Goal: Task Accomplishment & Management: Use online tool/utility

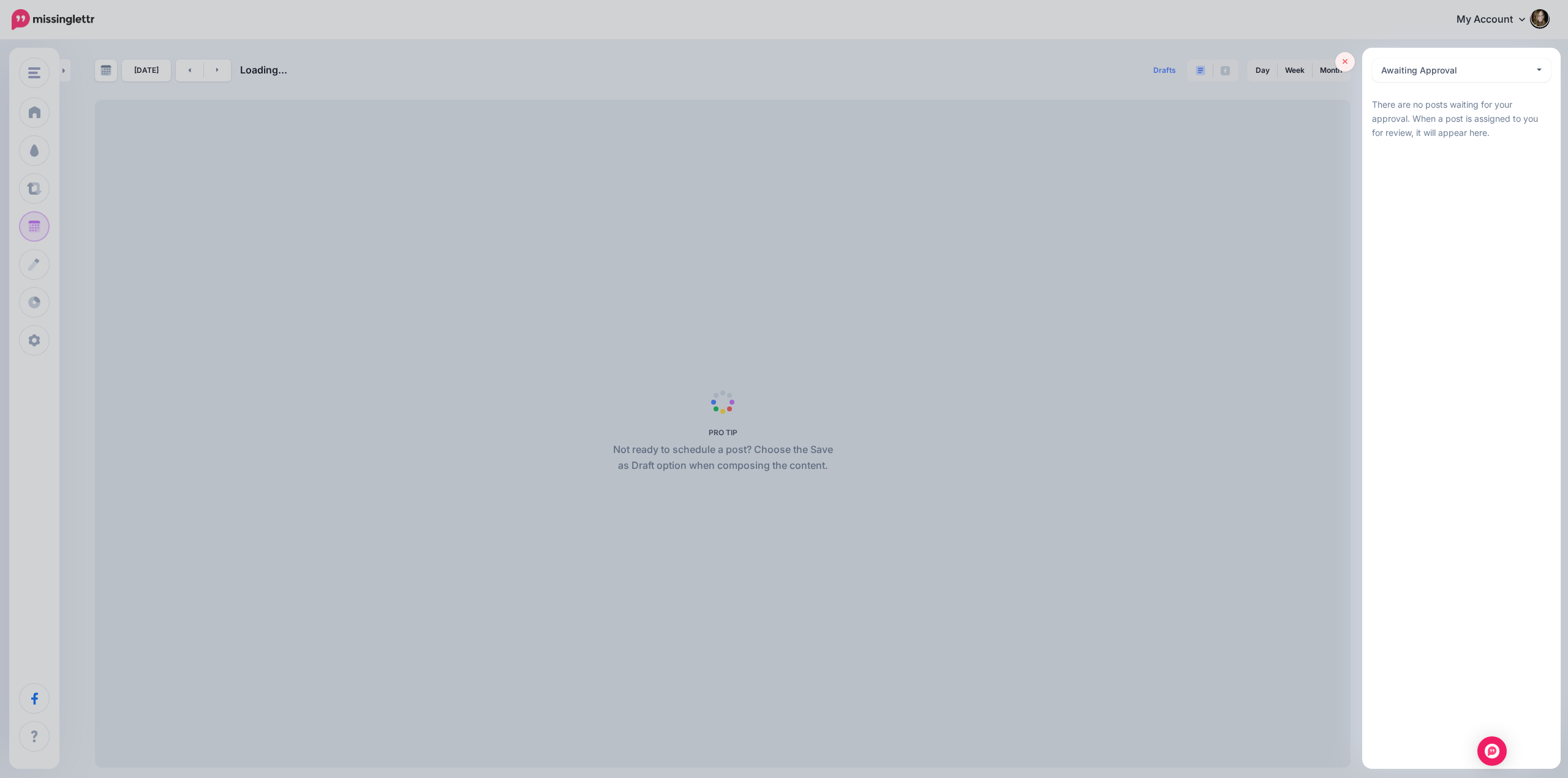
click at [1346, 62] on icon at bounding box center [1345, 62] width 5 height 5
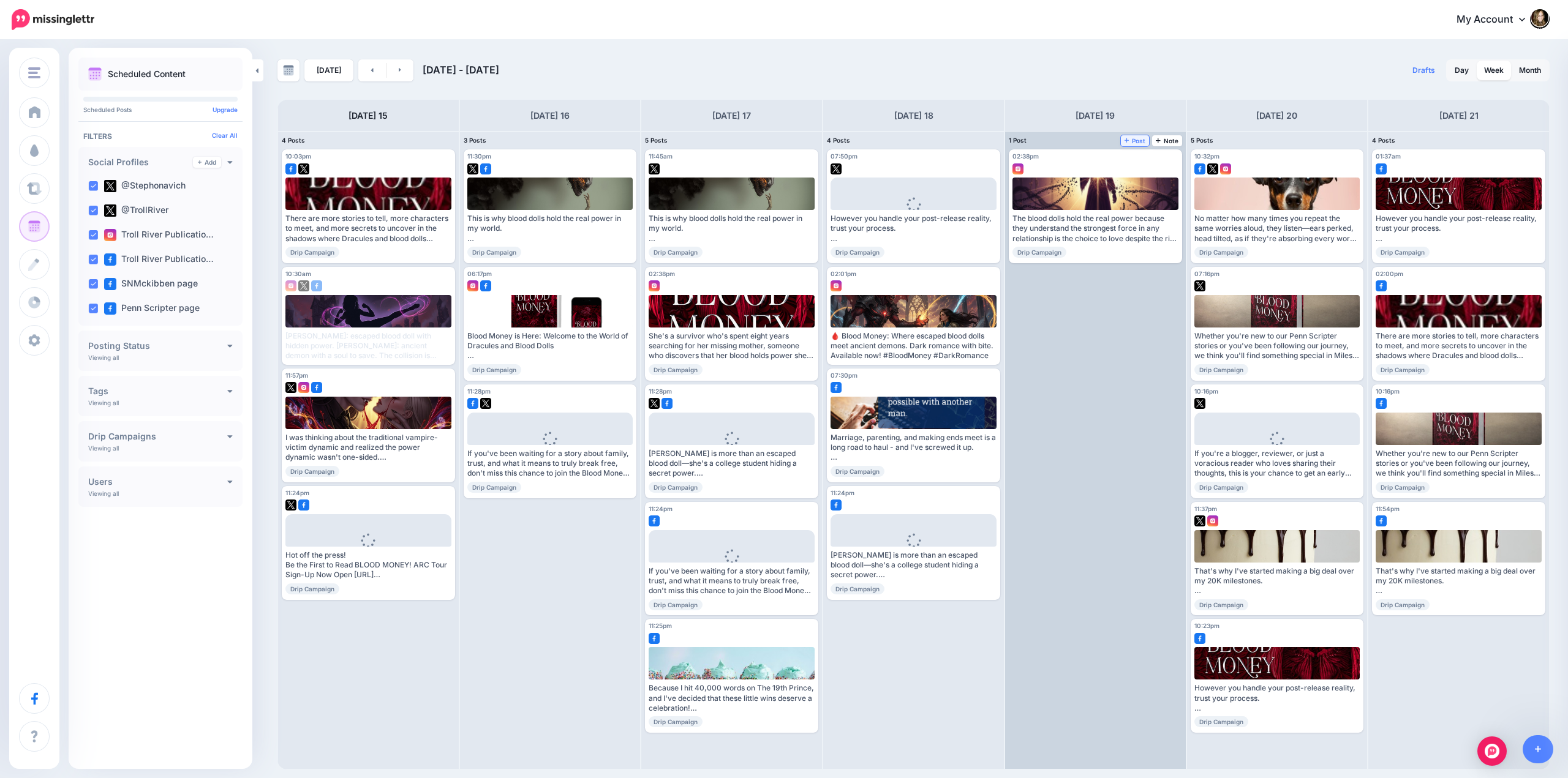
click at [1134, 140] on span "Post" at bounding box center [1135, 141] width 21 height 6
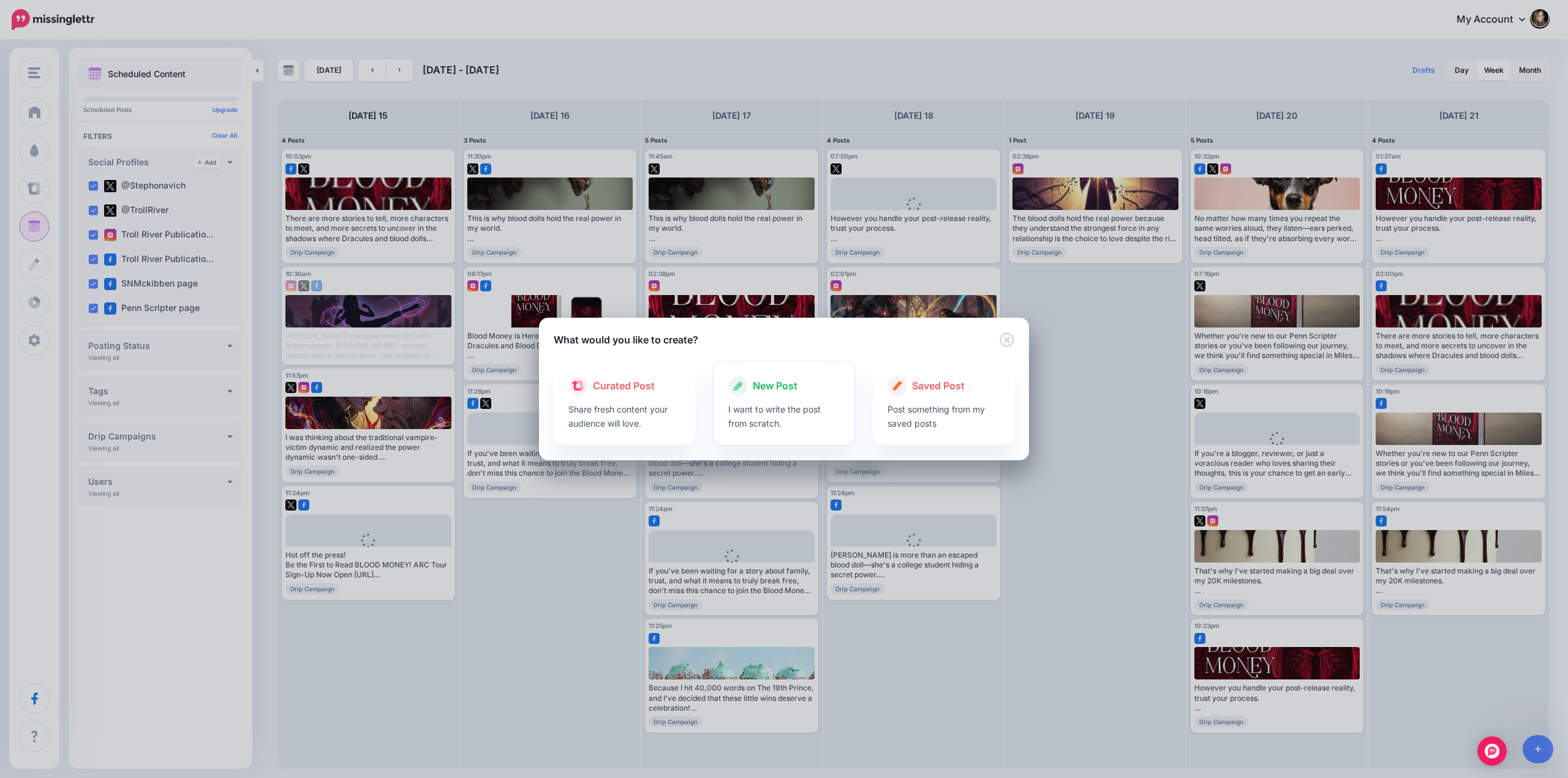
click at [770, 389] on span "New Post" at bounding box center [775, 387] width 45 height 16
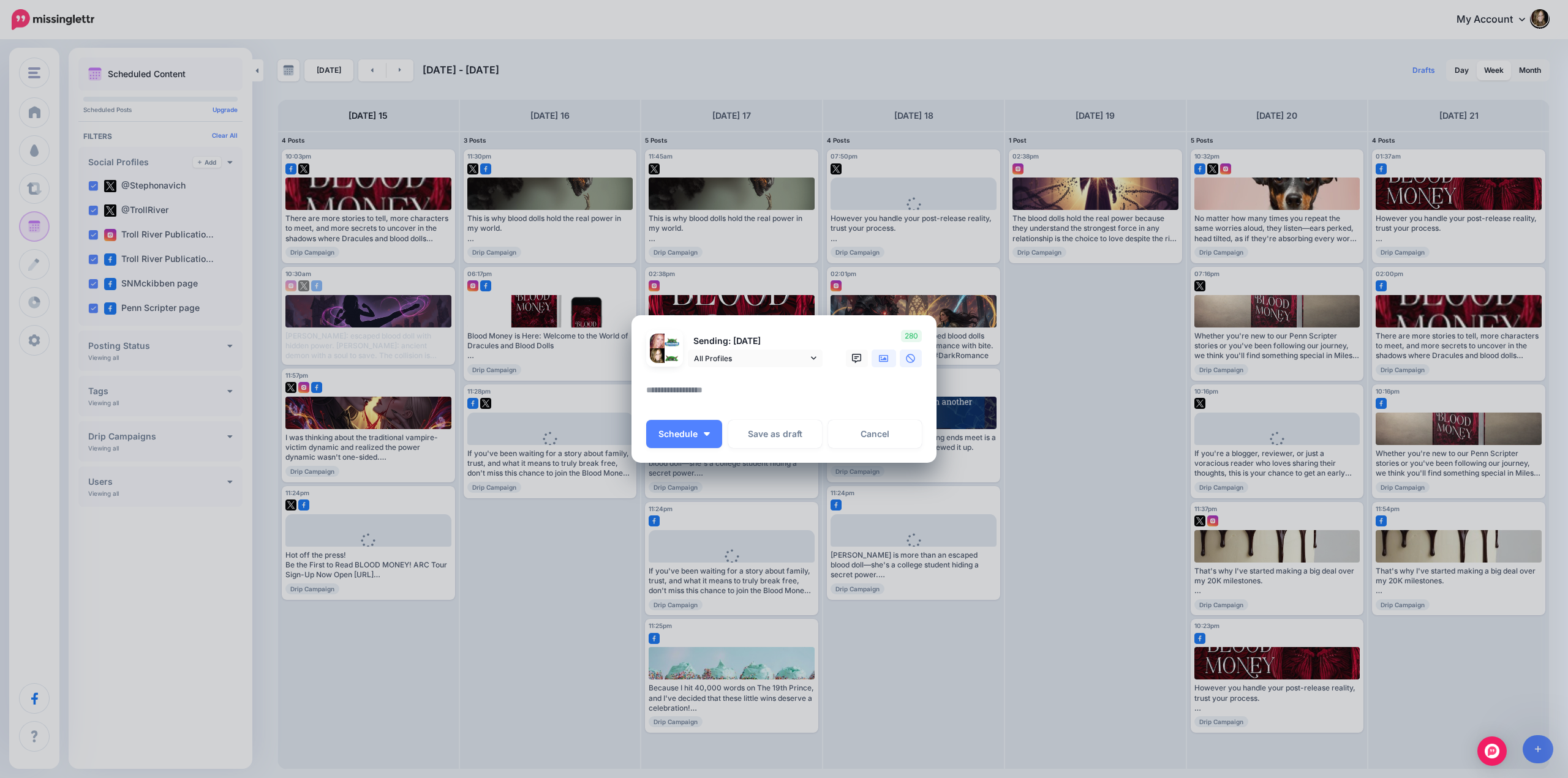
click at [879, 356] on icon at bounding box center [883, 358] width 10 height 7
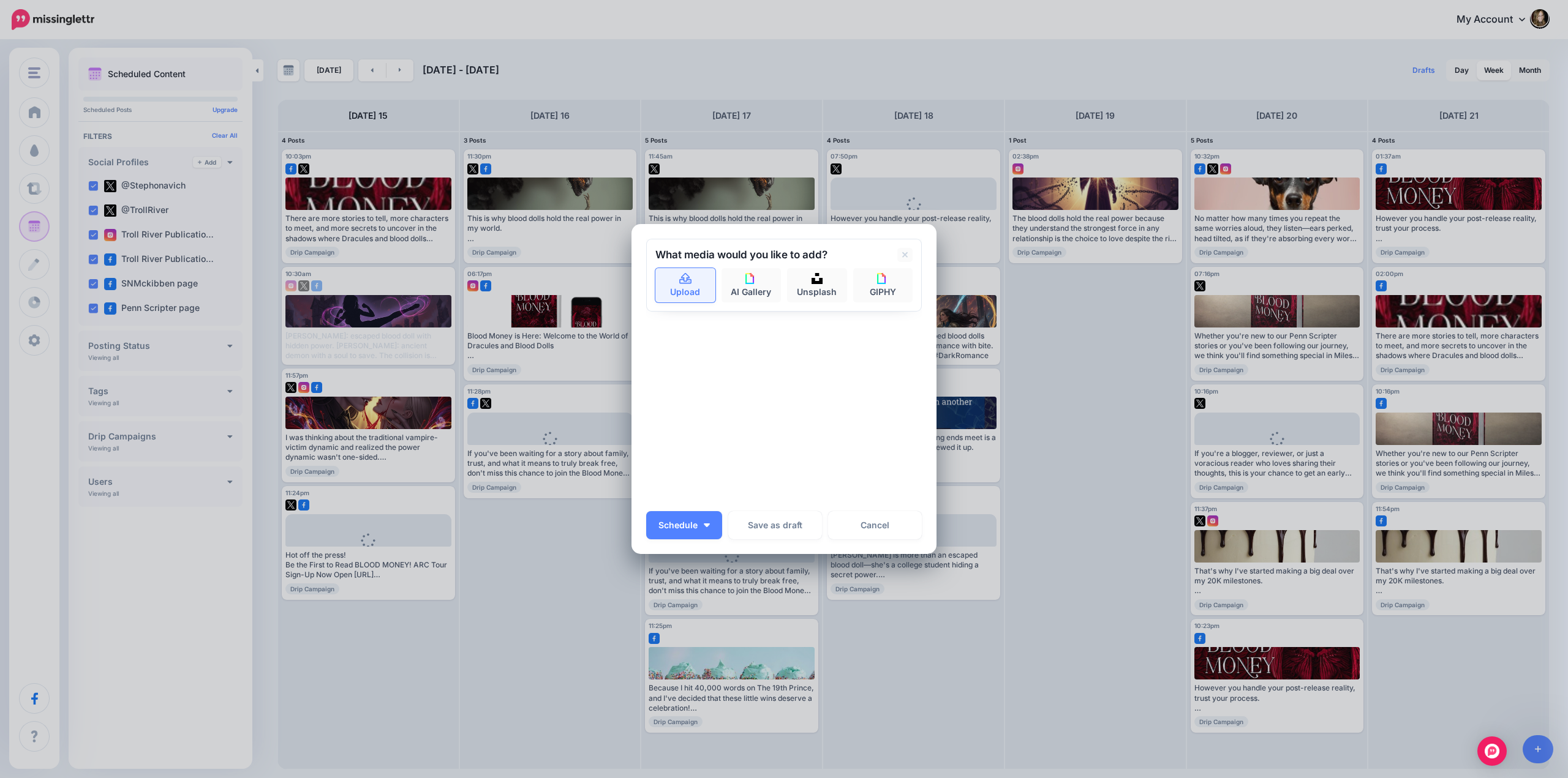
click at [695, 286] on link "Upload" at bounding box center [685, 285] width 60 height 34
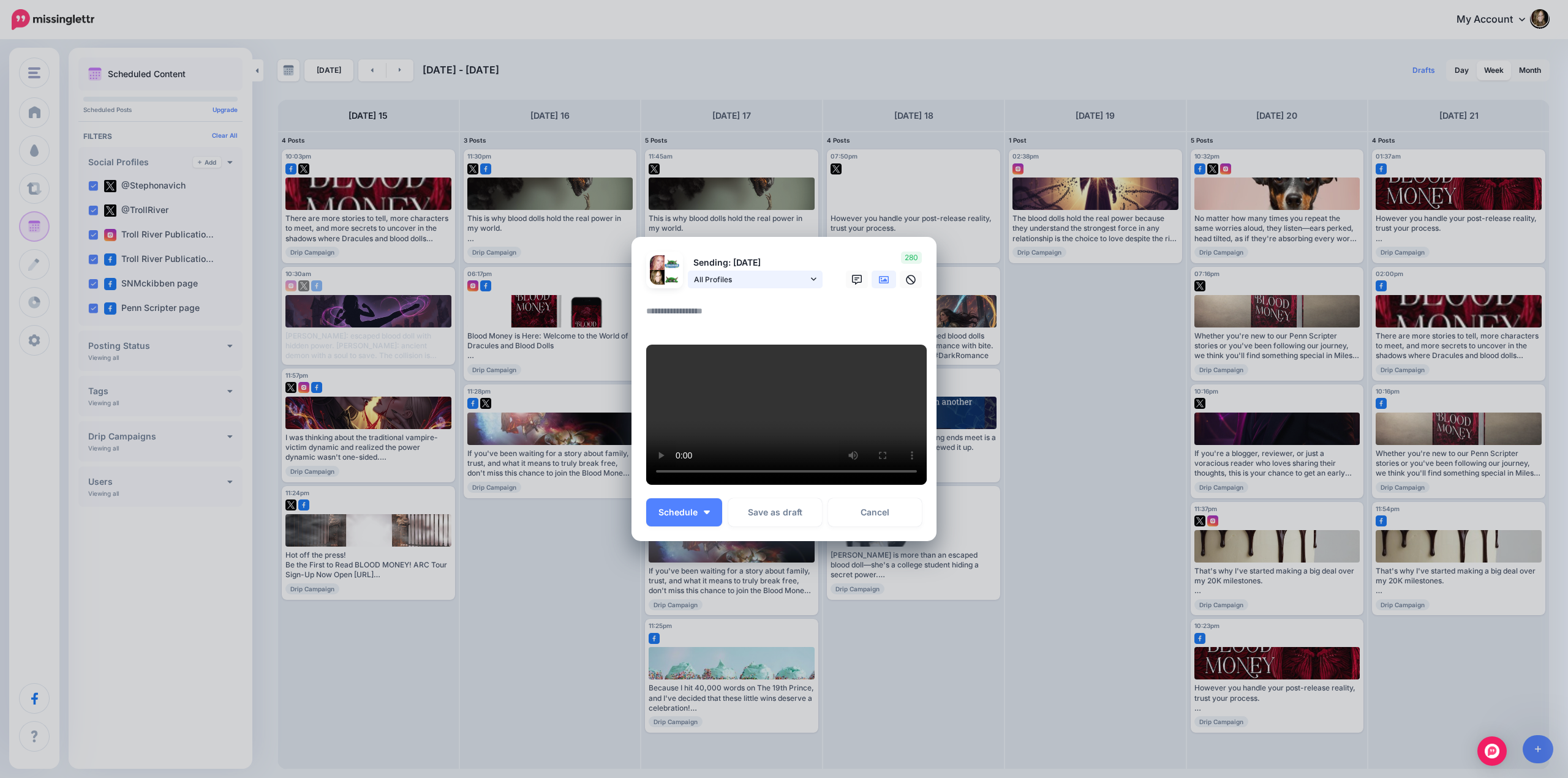
click at [750, 273] on span "All Profiles" at bounding box center [751, 279] width 114 height 12
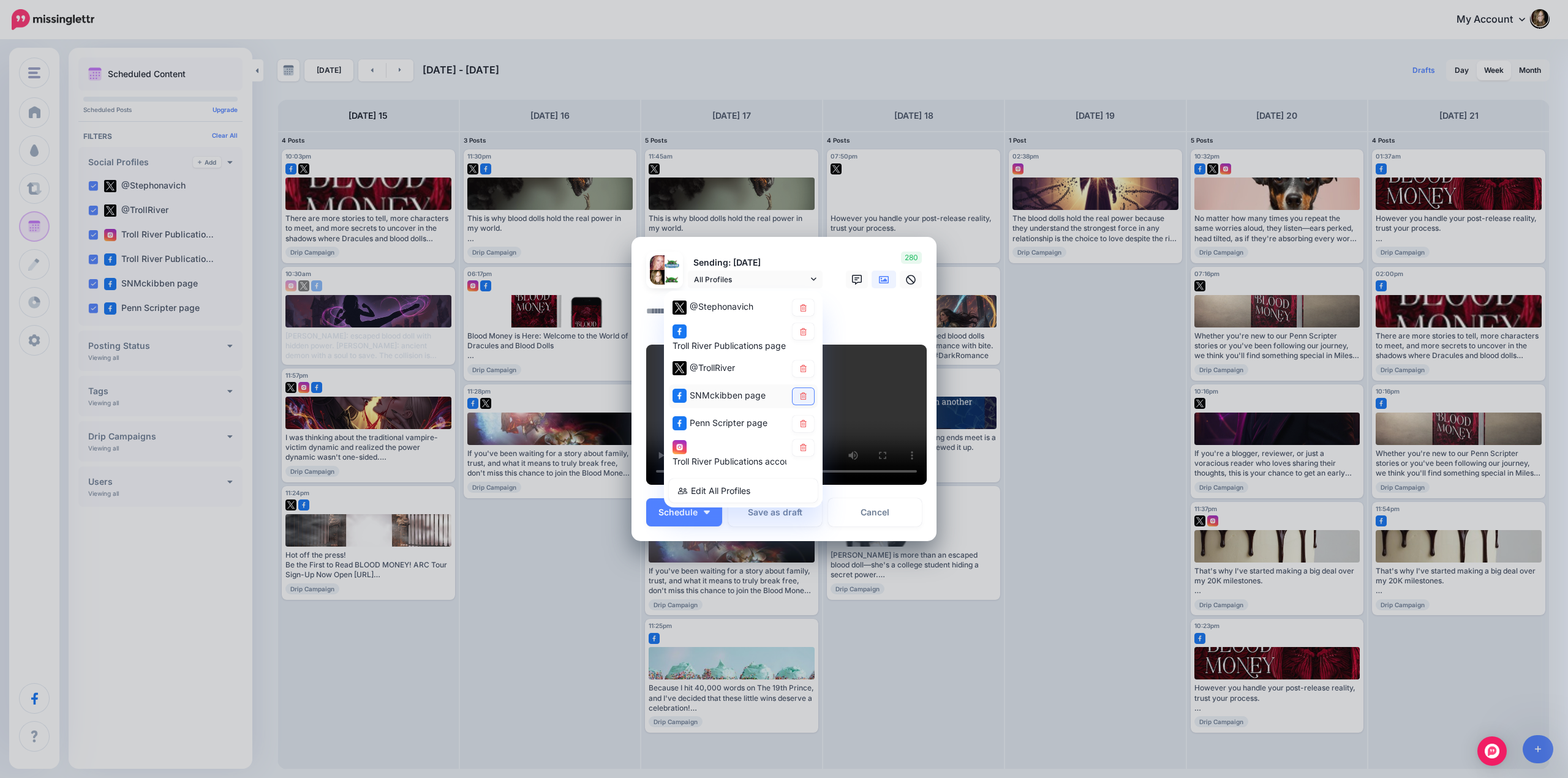
click at [800, 393] on icon at bounding box center [803, 397] width 7 height 7
click at [831, 304] on textarea at bounding box center [787, 315] width 282 height 24
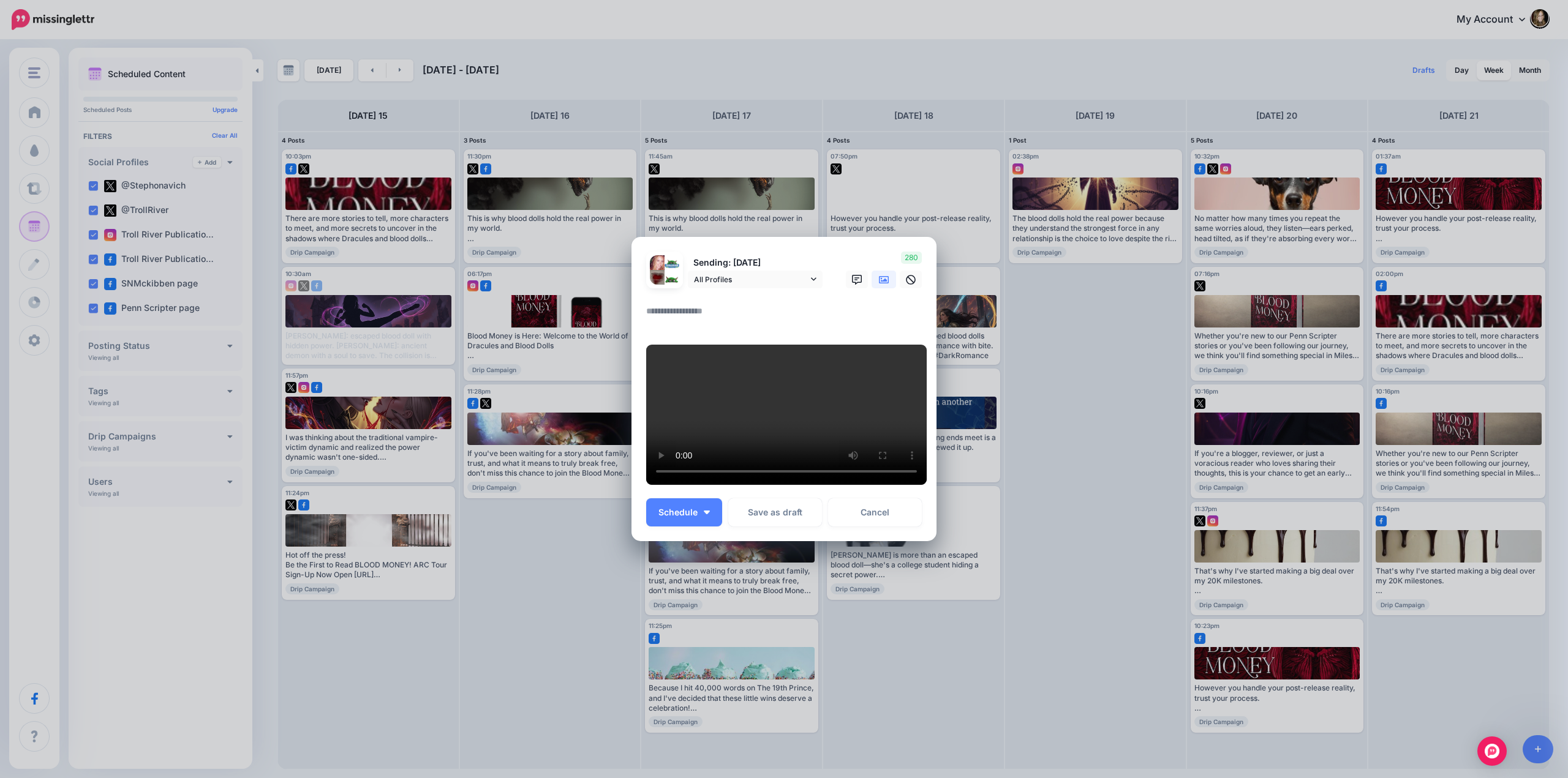
click at [699, 304] on textarea at bounding box center [787, 315] width 282 height 24
paste textarea "**********"
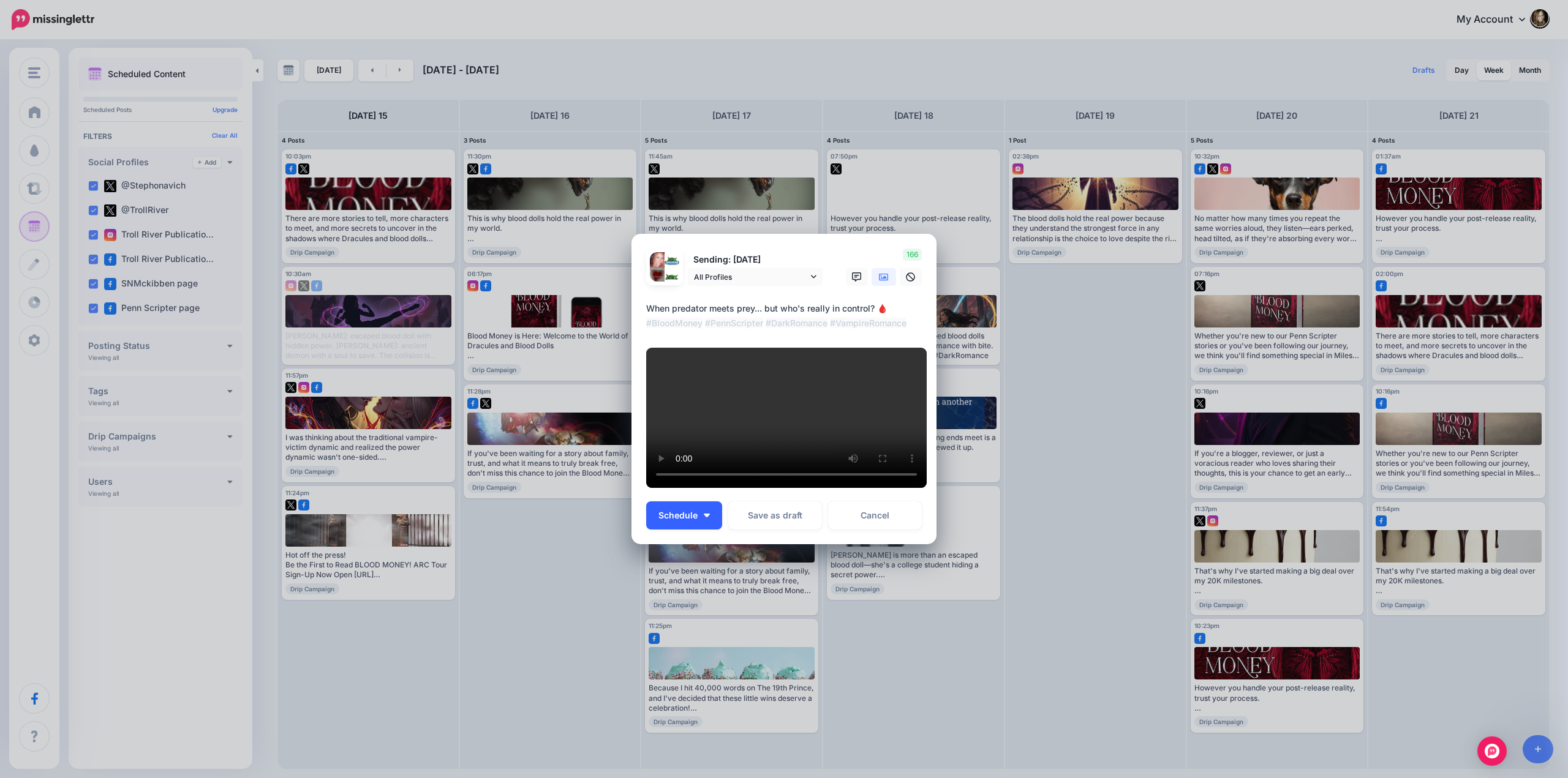
type textarea "**********"
click at [695, 529] on button "Schedule" at bounding box center [684, 516] width 76 height 29
click at [706, 496] on link "Choose Custom Time" at bounding box center [702, 484] width 103 height 24
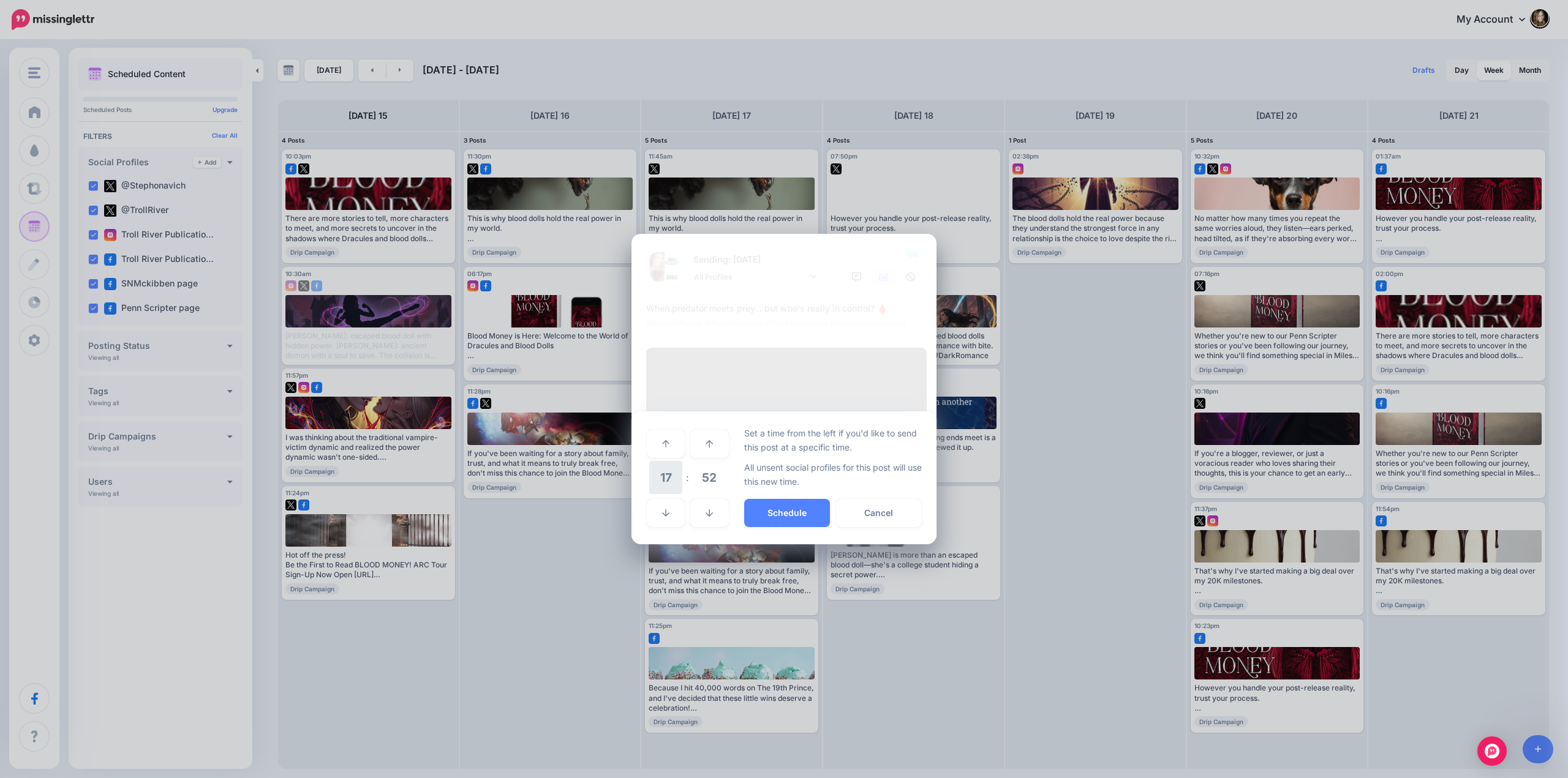
click at [666, 494] on span "17" at bounding box center [665, 477] width 33 height 33
click at [677, 478] on td "10" at bounding box center [679, 469] width 13 height 18
click at [714, 494] on span "52" at bounding box center [709, 477] width 33 height 33
click at [680, 495] on td "30" at bounding box center [679, 478] width 13 height 34
click at [774, 527] on button "Schedule" at bounding box center [787, 513] width 86 height 29
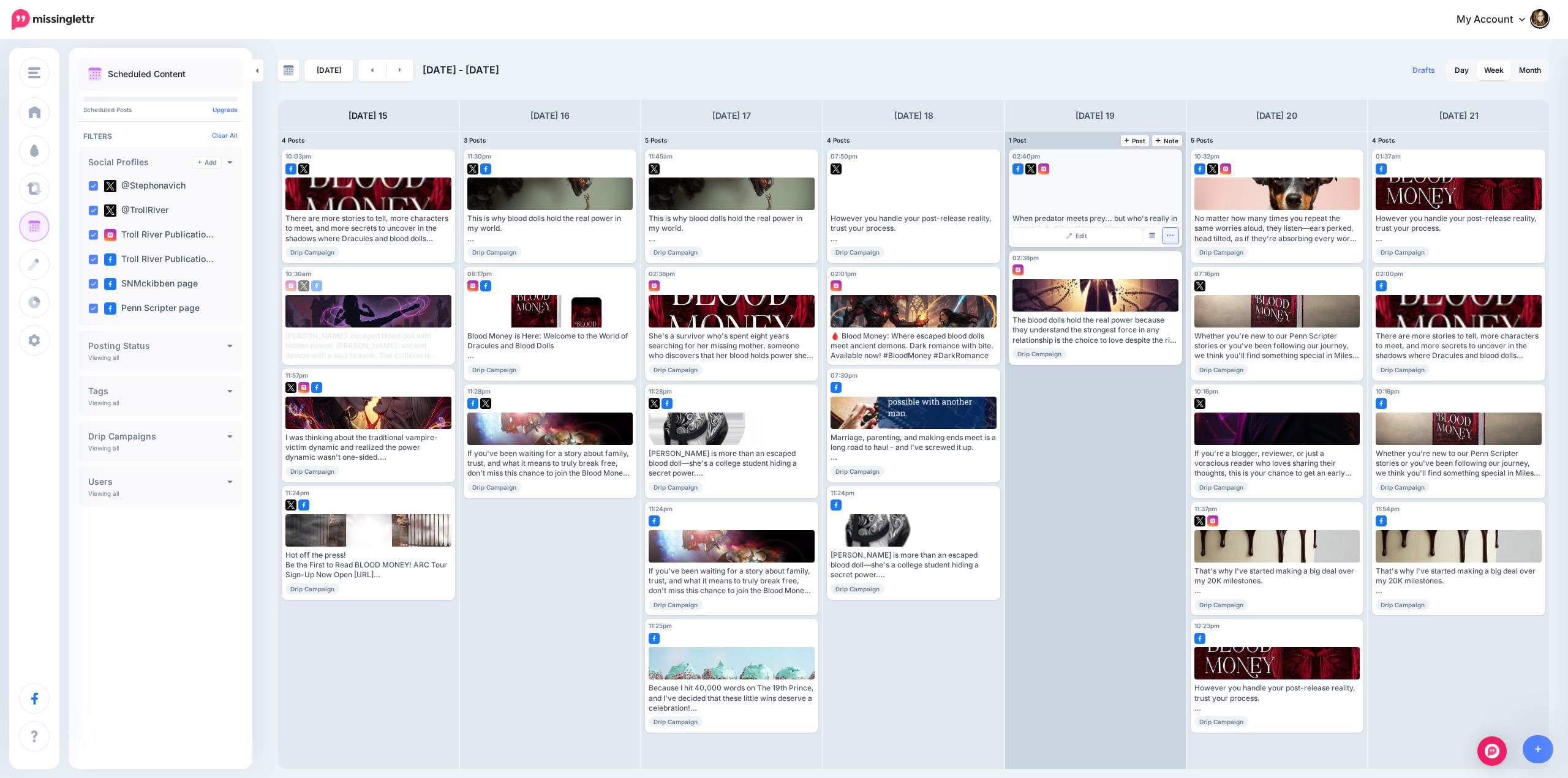
click at [1169, 236] on icon "button" at bounding box center [1170, 235] width 8 height 8
click at [1177, 273] on img at bounding box center [1175, 274] width 6 height 7
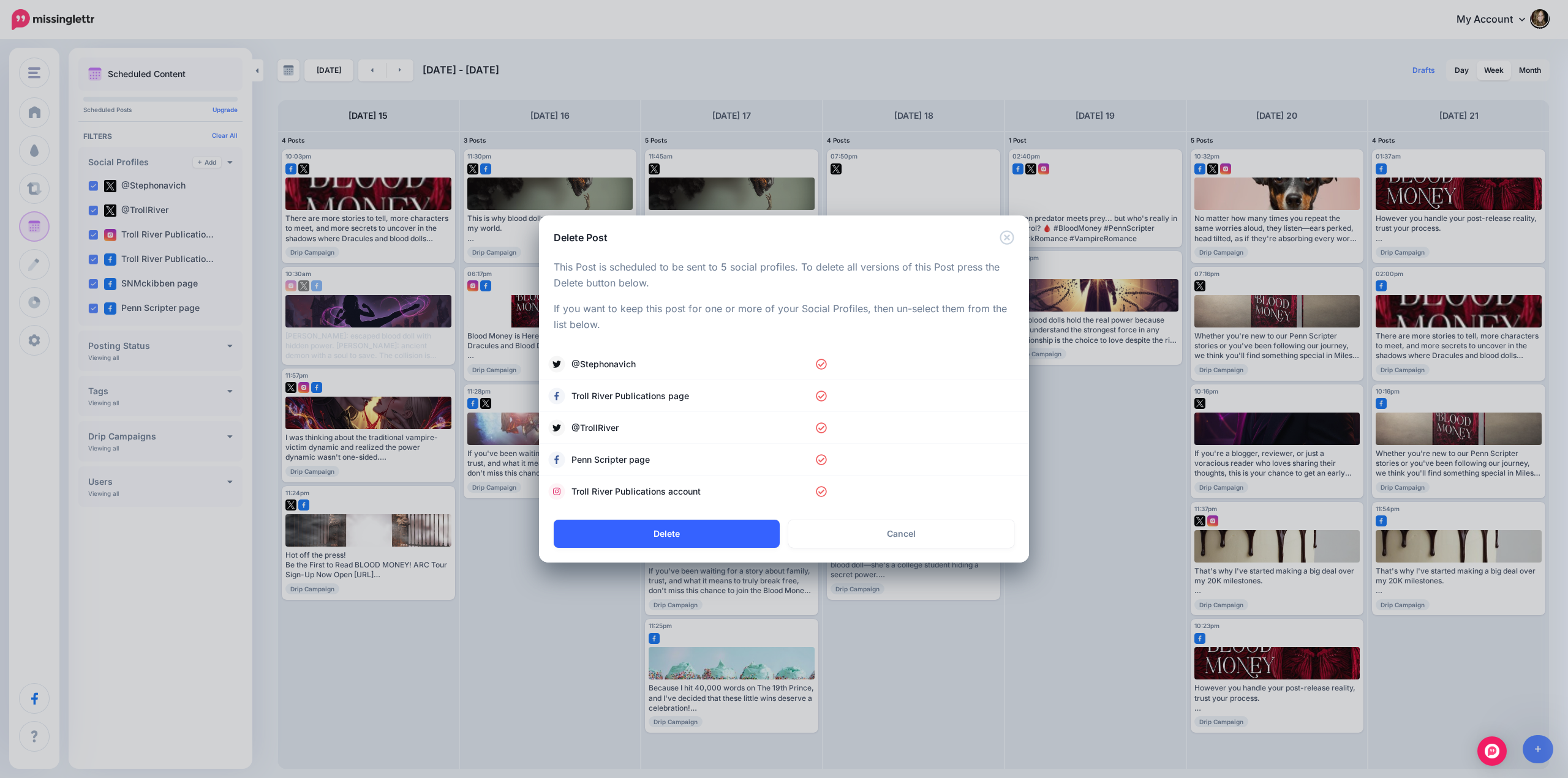
click at [682, 536] on button "Delete" at bounding box center [666, 534] width 226 height 29
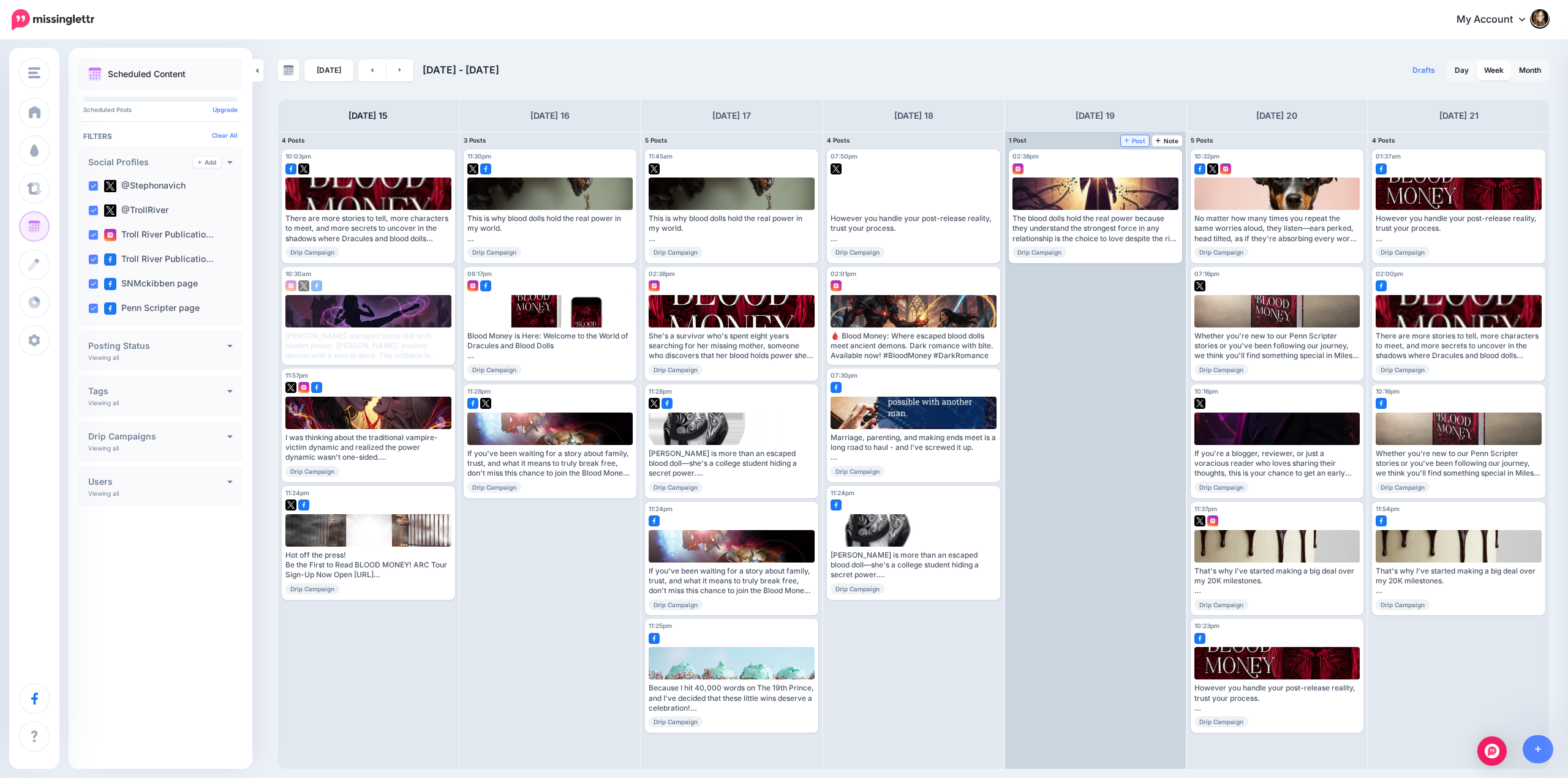
click at [1136, 138] on span "Post" at bounding box center [1135, 141] width 21 height 6
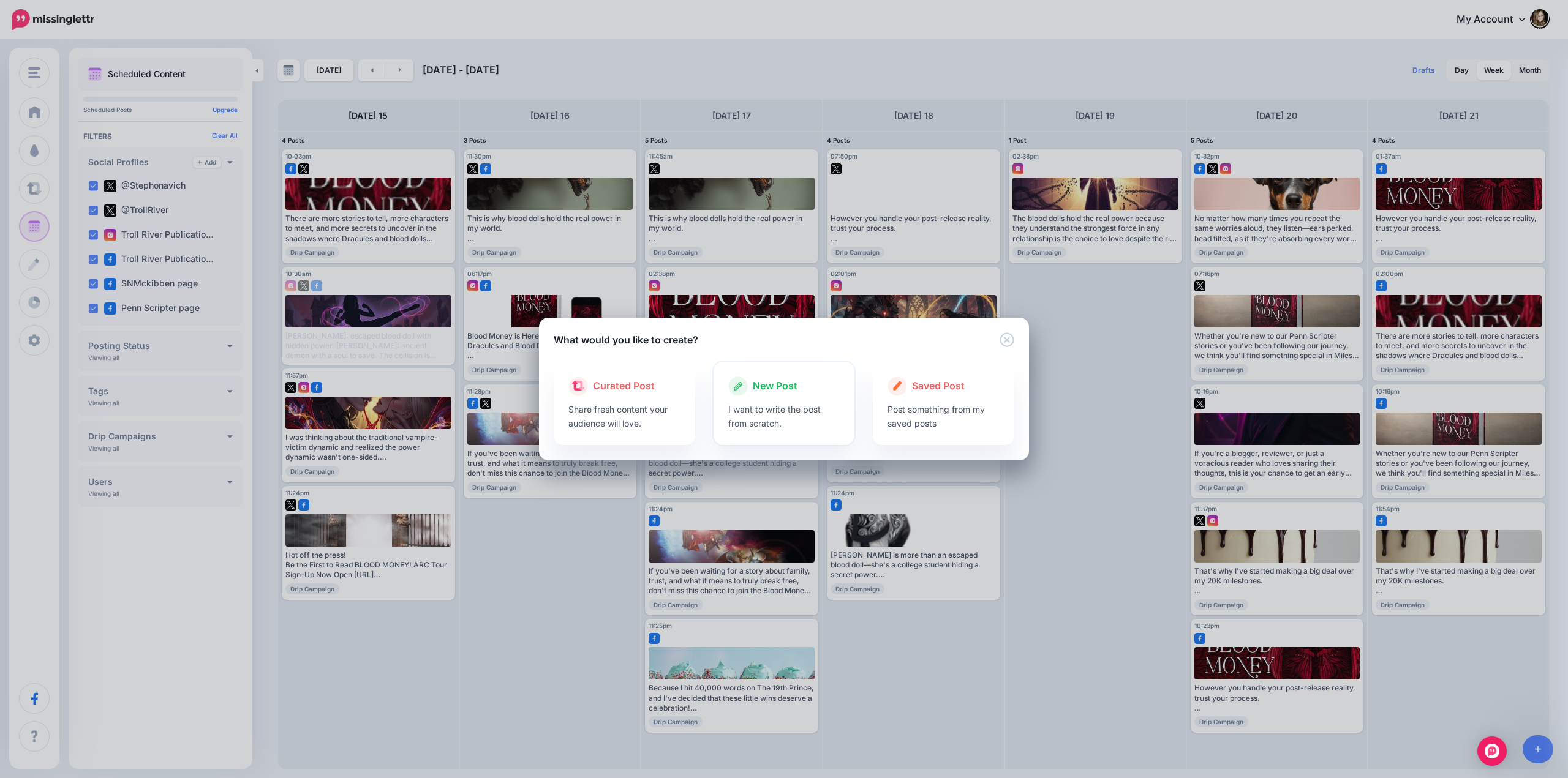
click at [768, 383] on span "New Post" at bounding box center [775, 387] width 45 height 16
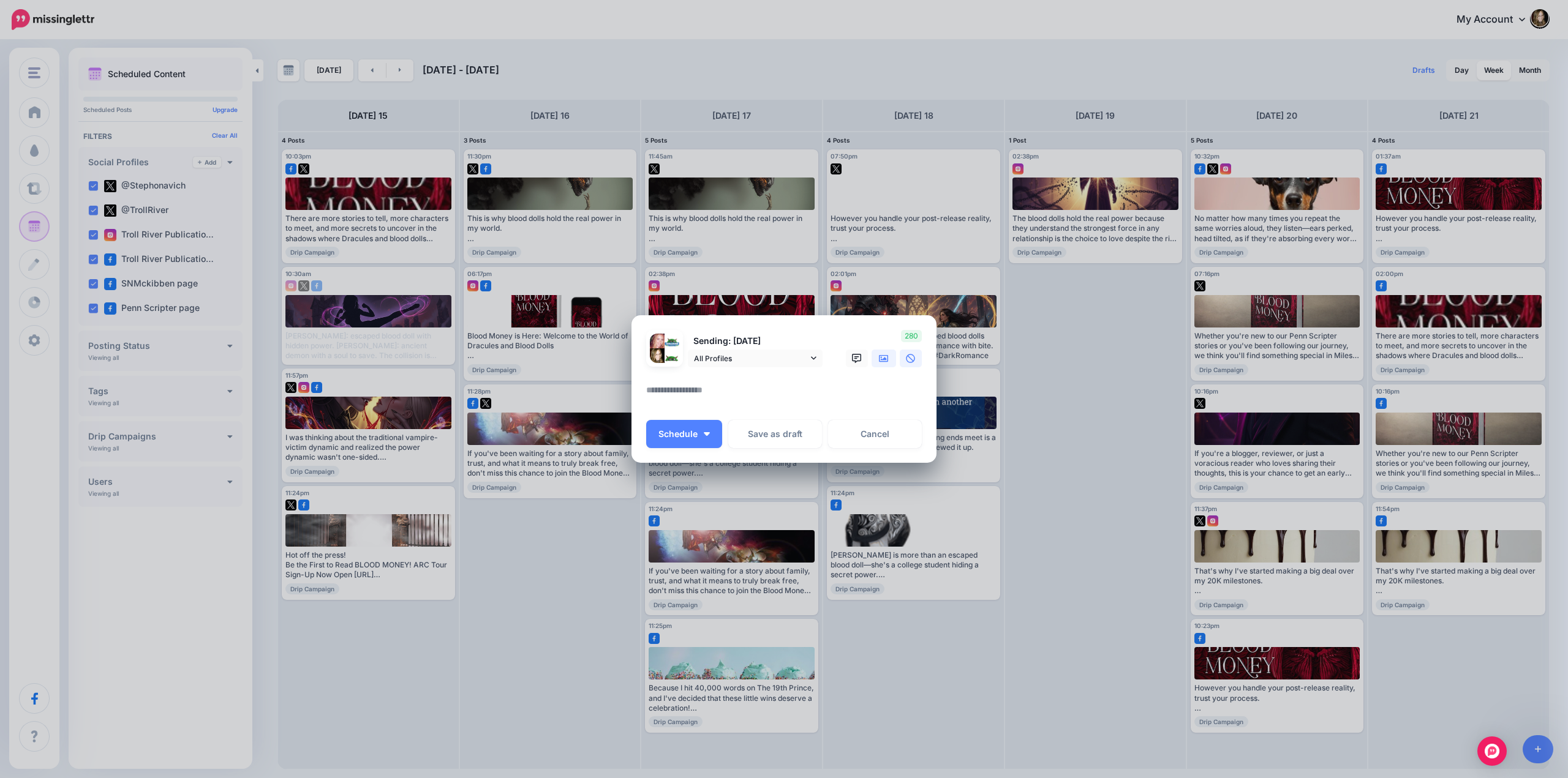
click at [886, 359] on icon at bounding box center [883, 358] width 10 height 7
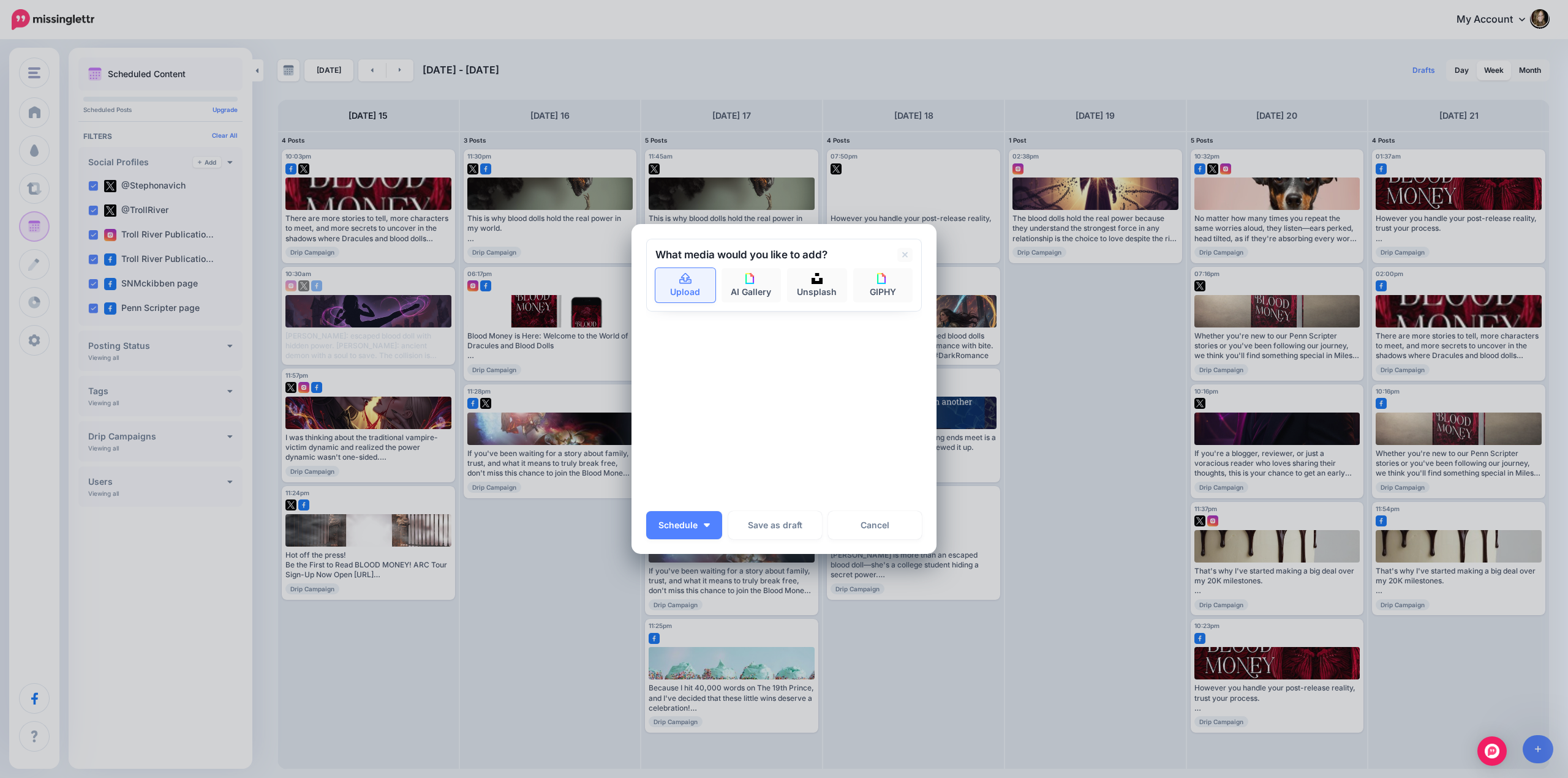
click at [685, 291] on link "Upload" at bounding box center [685, 285] width 60 height 34
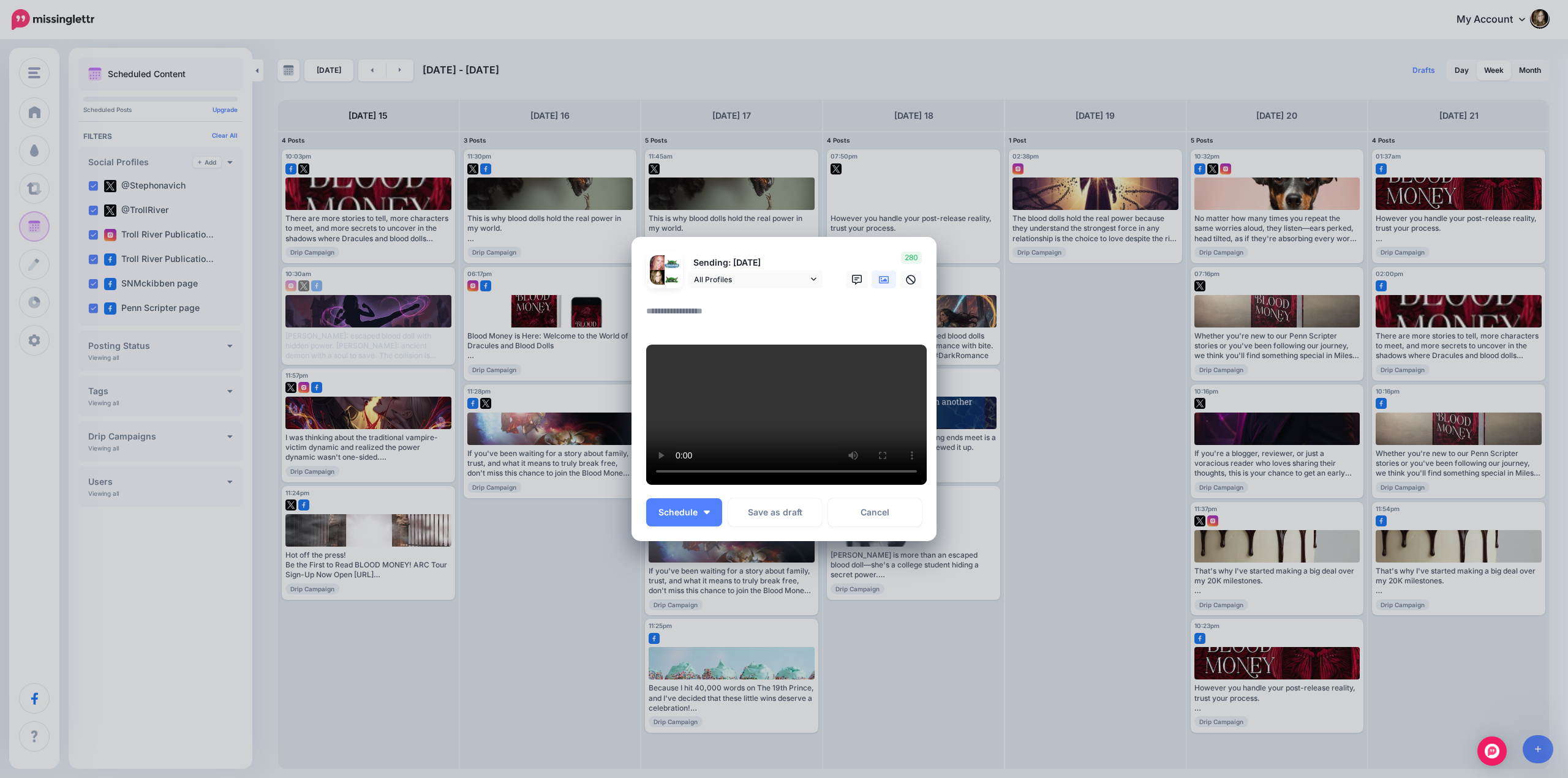
click at [669, 305] on textarea at bounding box center [787, 315] width 282 height 24
paste textarea "**********"
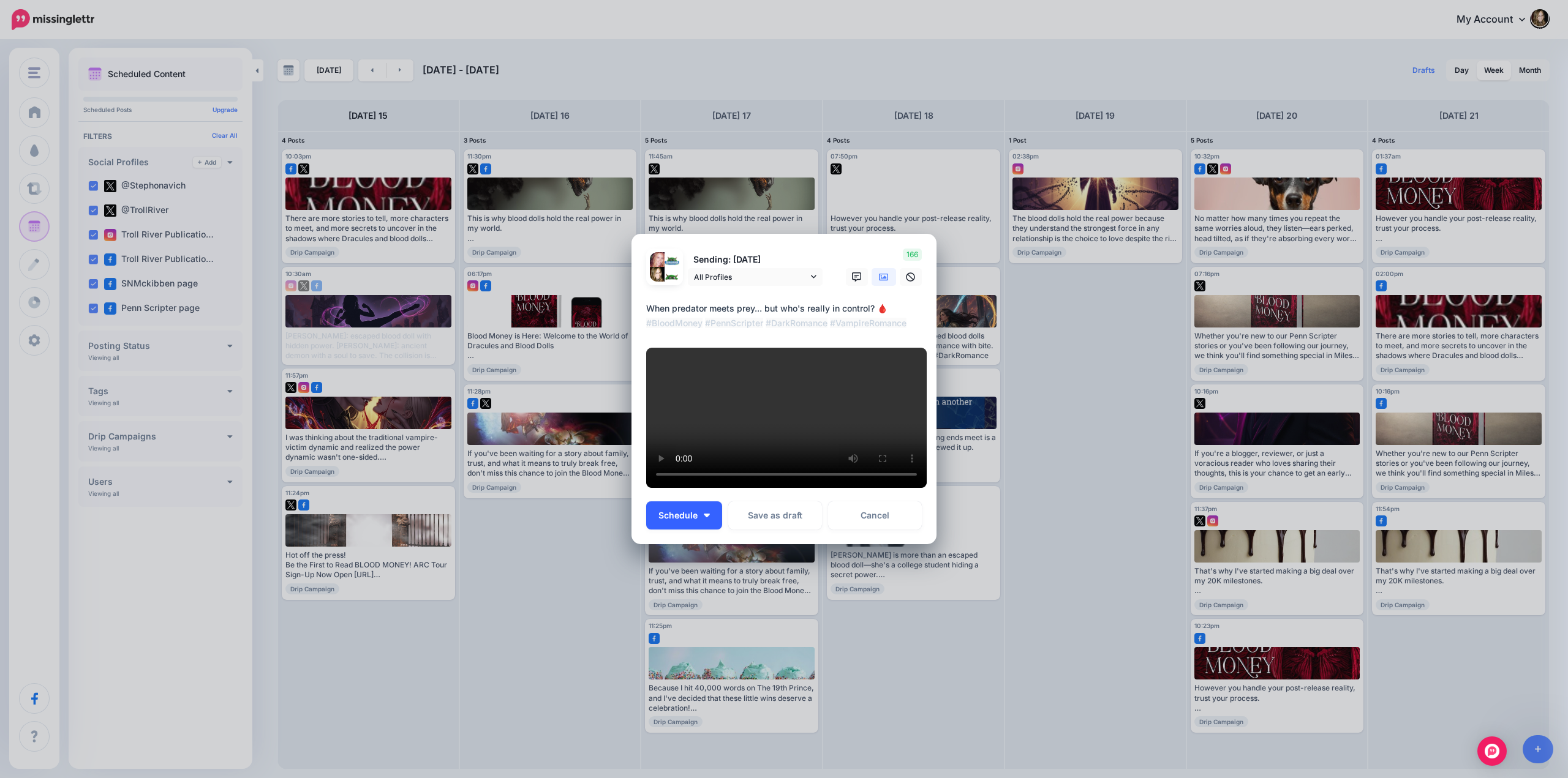
type textarea "**********"
click at [681, 520] on span "Schedule" at bounding box center [677, 516] width 39 height 9
click at [678, 608] on link "Choose Custom Time" at bounding box center [702, 603] width 103 height 24
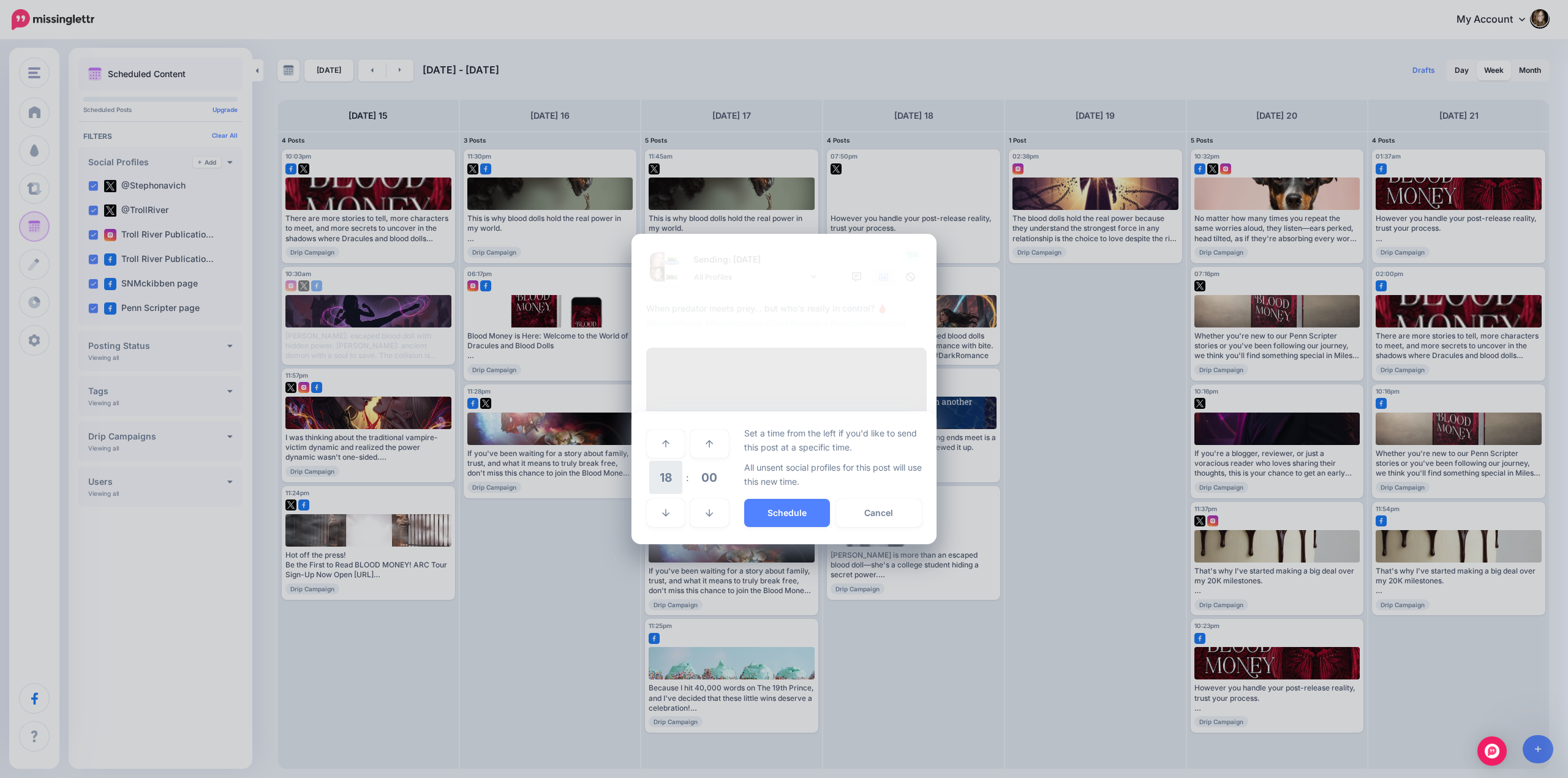
click at [666, 485] on span "18" at bounding box center [665, 477] width 33 height 33
click at [677, 476] on td "10" at bounding box center [679, 469] width 13 height 18
click at [702, 480] on span "00" at bounding box center [709, 477] width 33 height 33
click at [677, 490] on td "30" at bounding box center [679, 478] width 13 height 34
click at [770, 520] on button "Schedule" at bounding box center [787, 513] width 86 height 29
